Goal: Find specific page/section: Find specific page/section

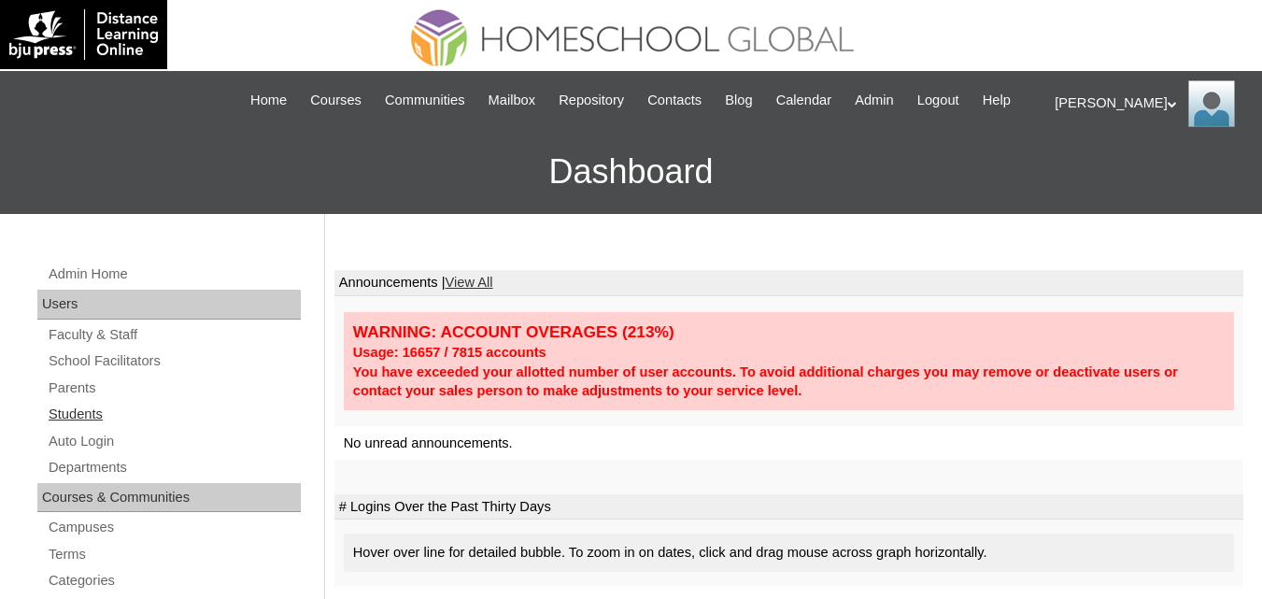
click at [78, 426] on link "Students" at bounding box center [174, 414] width 254 height 23
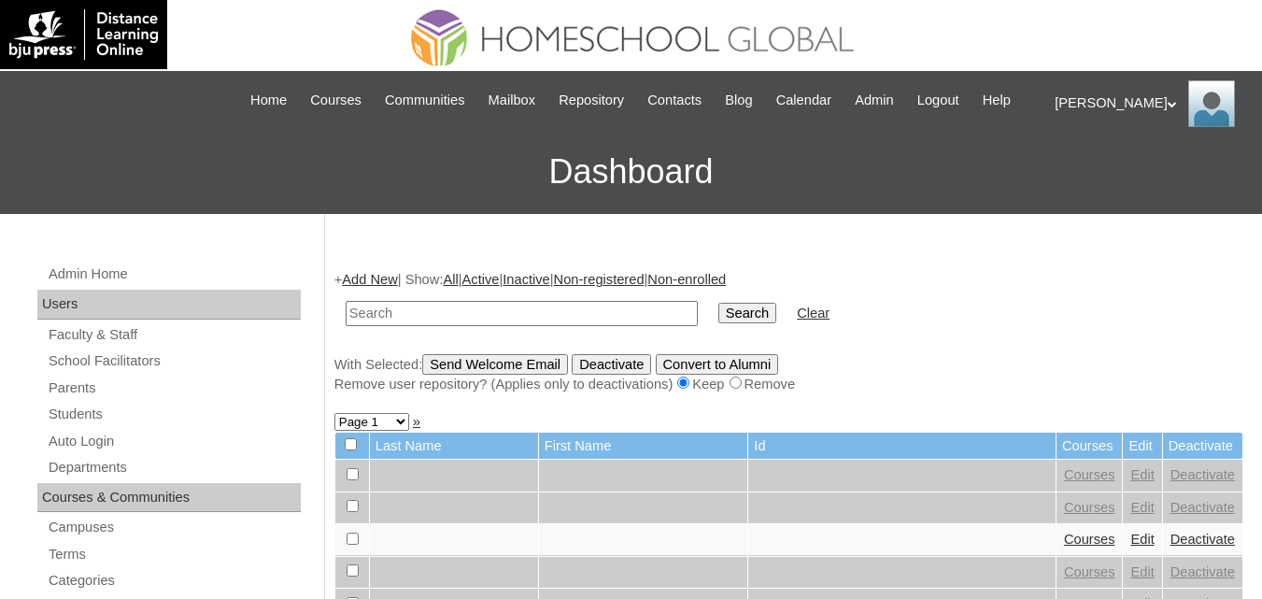
click at [493, 335] on td at bounding box center [521, 313] width 371 height 44
click at [527, 326] on input "text" at bounding box center [522, 313] width 352 height 25
paste input "[PERSON_NAME]"
type input "[PERSON_NAME]"
click at [718, 323] on input "Search" at bounding box center [747, 313] width 58 height 21
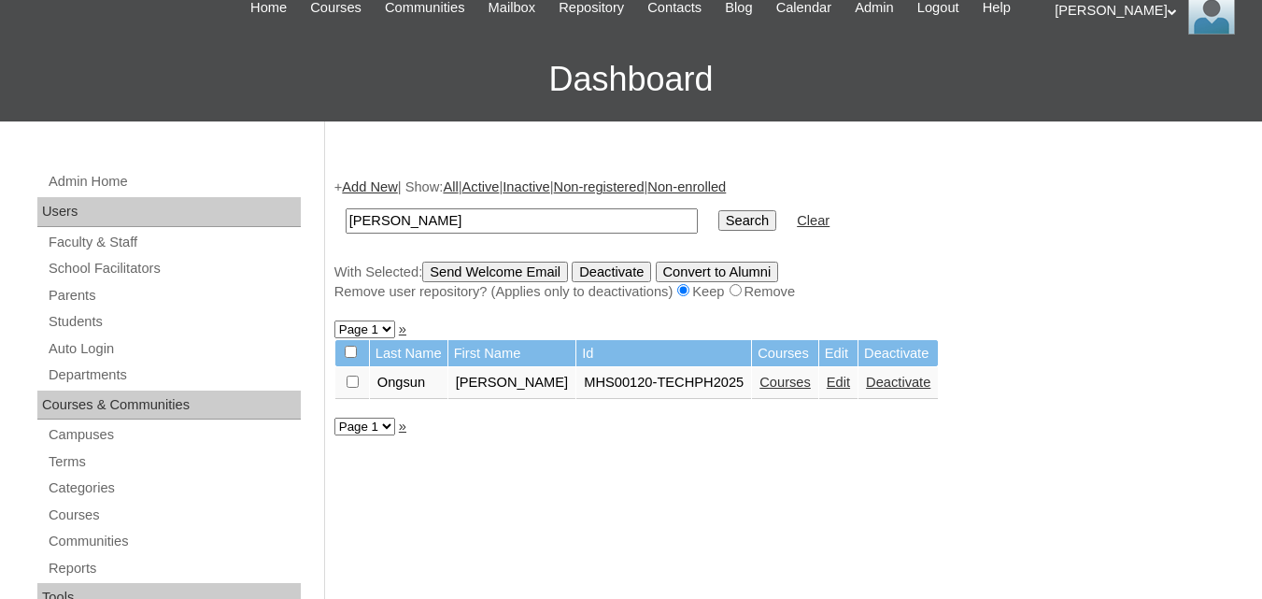
scroll to position [93, 0]
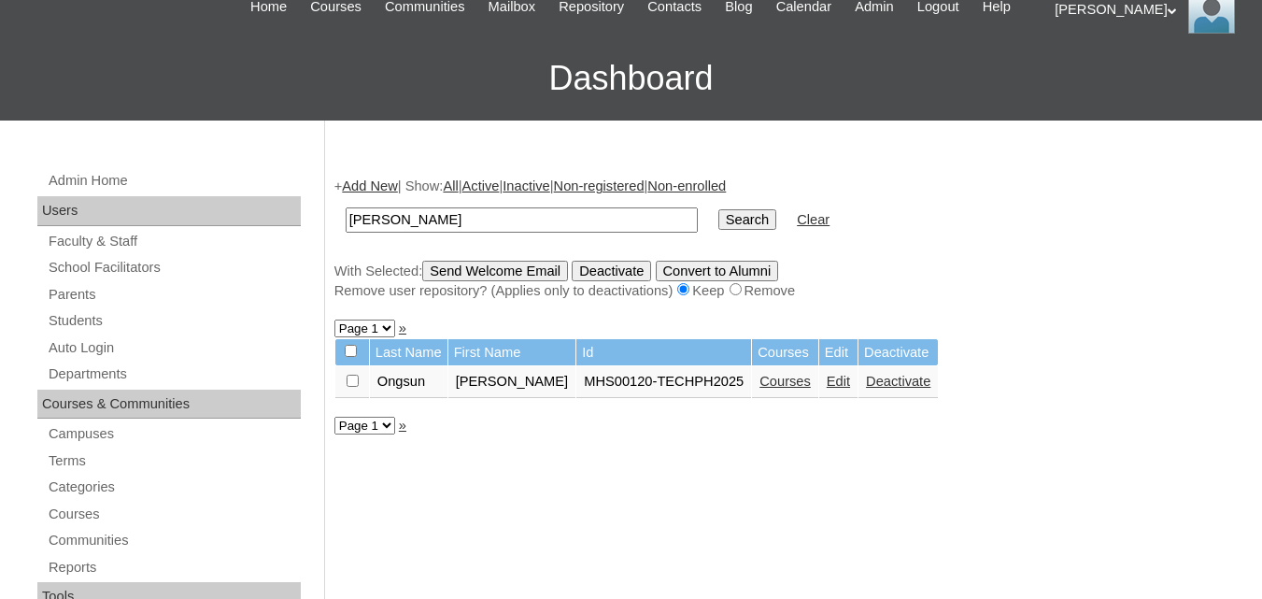
click at [759, 389] on link "Courses" at bounding box center [784, 381] width 51 height 15
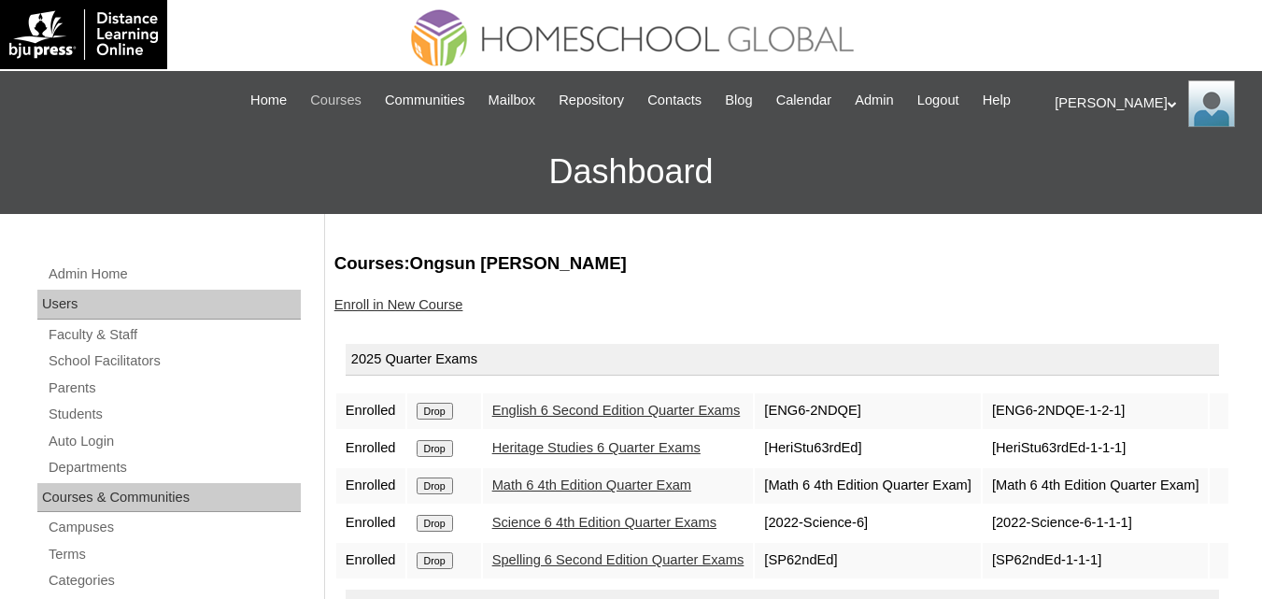
click at [334, 105] on span "Courses" at bounding box center [335, 100] width 51 height 21
